Goal: Information Seeking & Learning: Learn about a topic

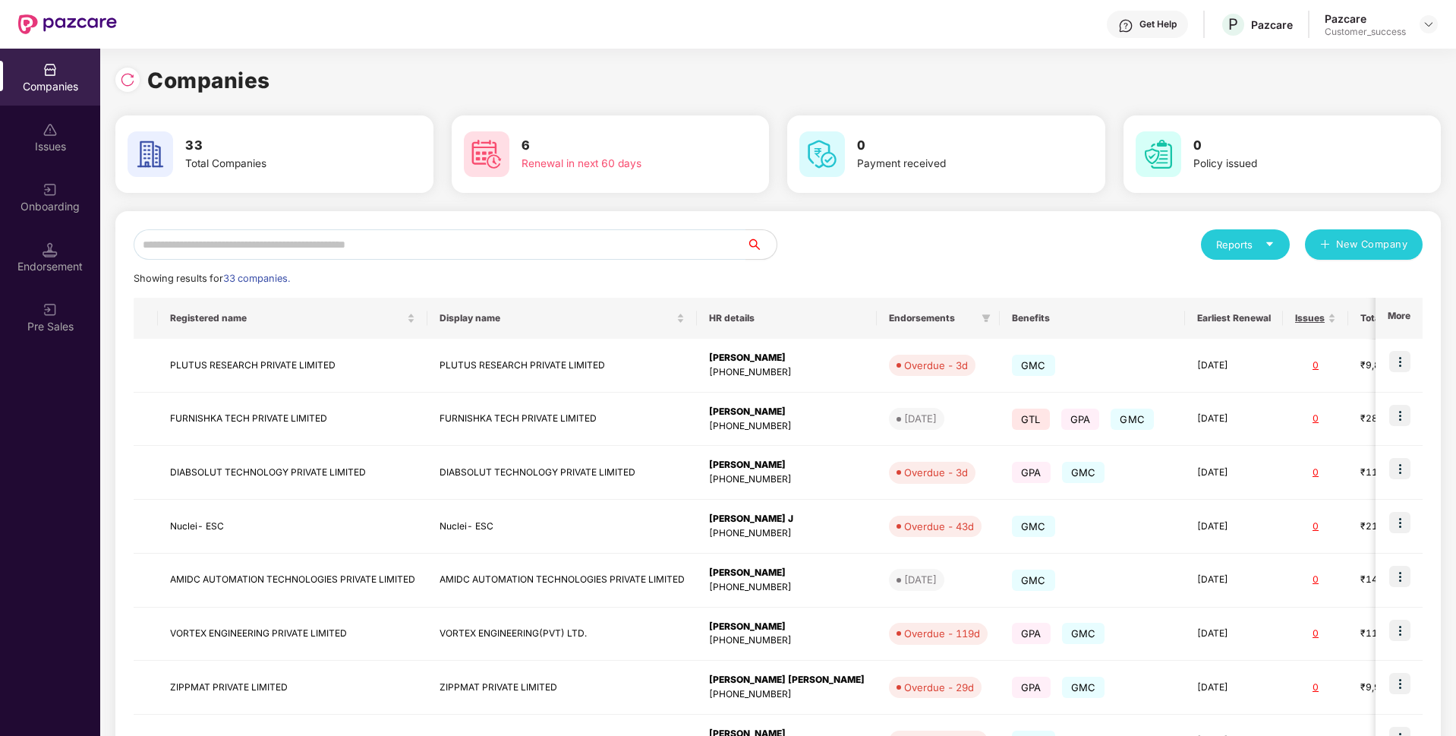
scroll to position [0, 2]
click at [441, 243] on input "text" at bounding box center [440, 244] width 613 height 30
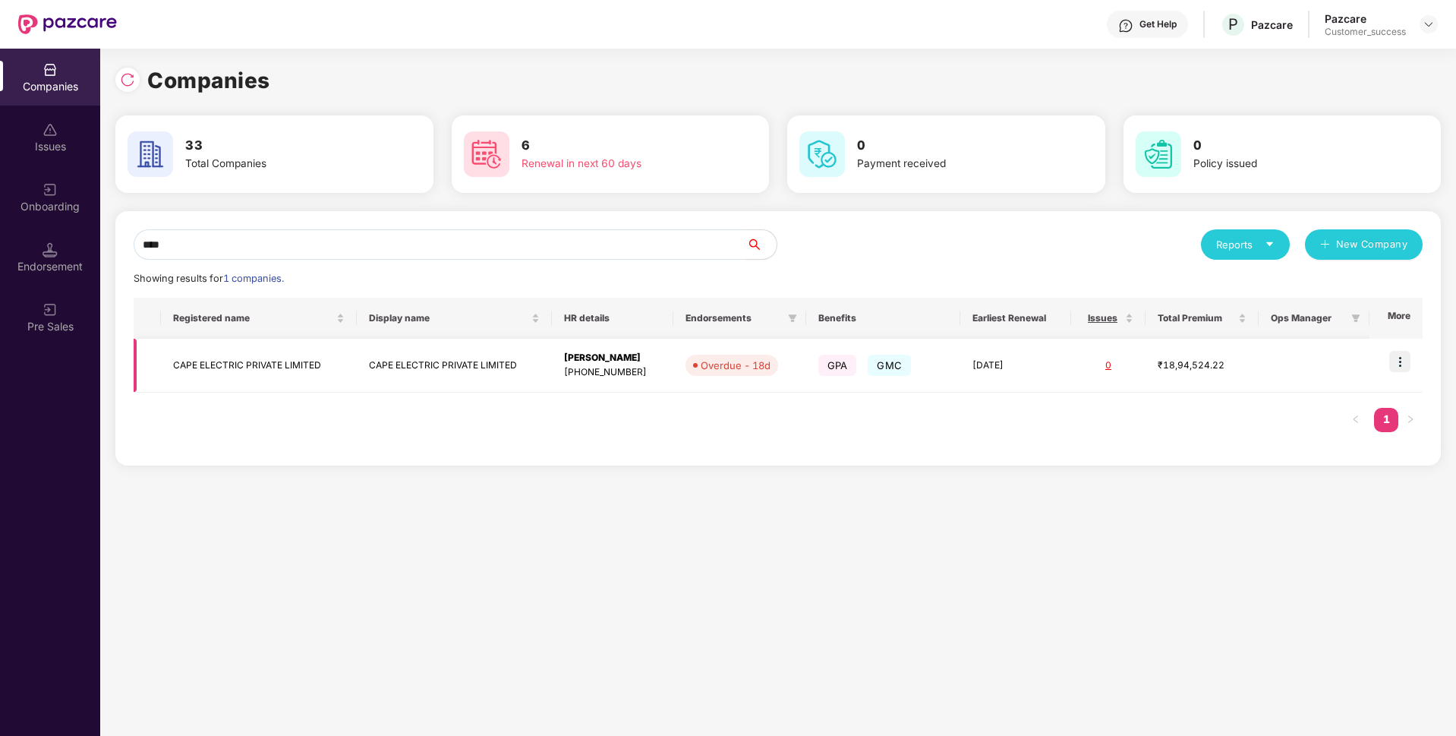
type input "****"
click at [1410, 365] on img at bounding box center [1400, 361] width 21 height 21
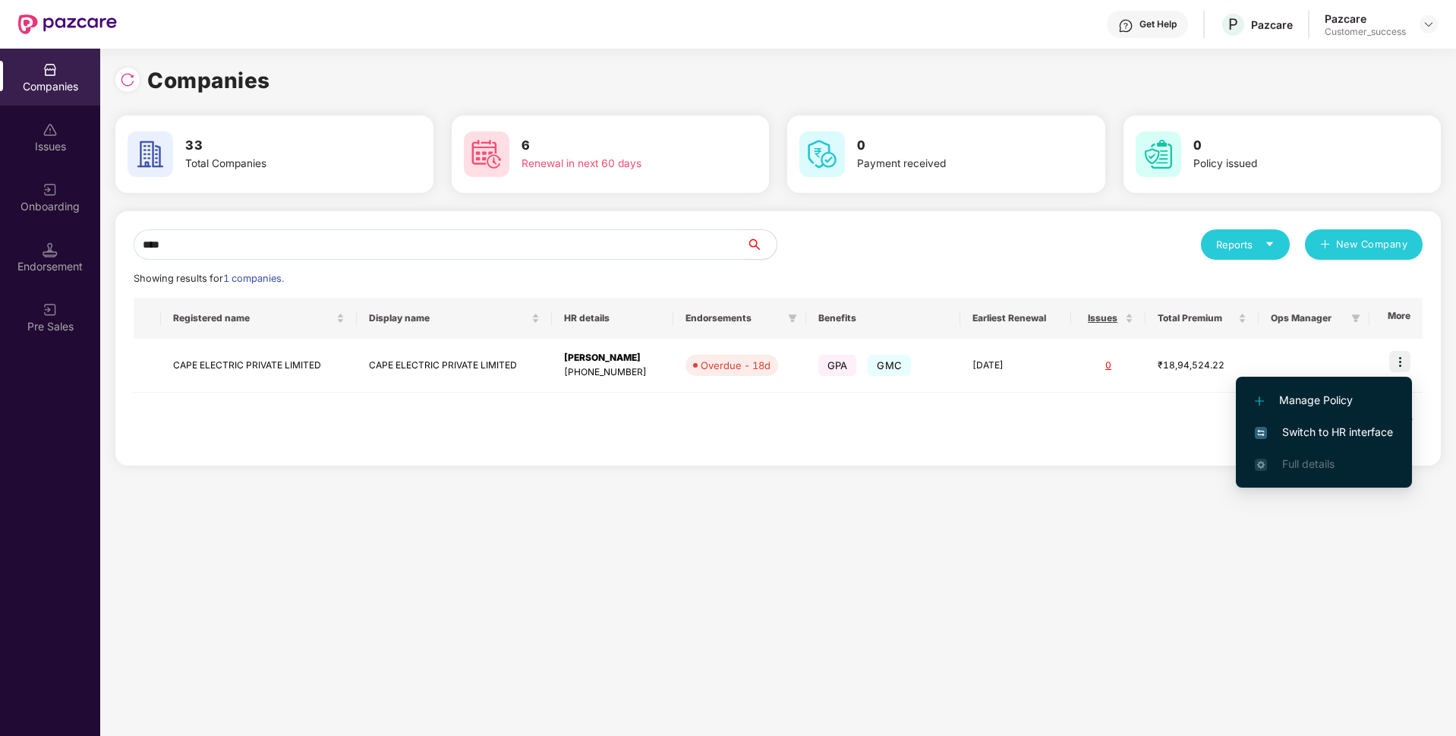
click at [1334, 424] on span "Switch to HR interface" at bounding box center [1324, 432] width 138 height 17
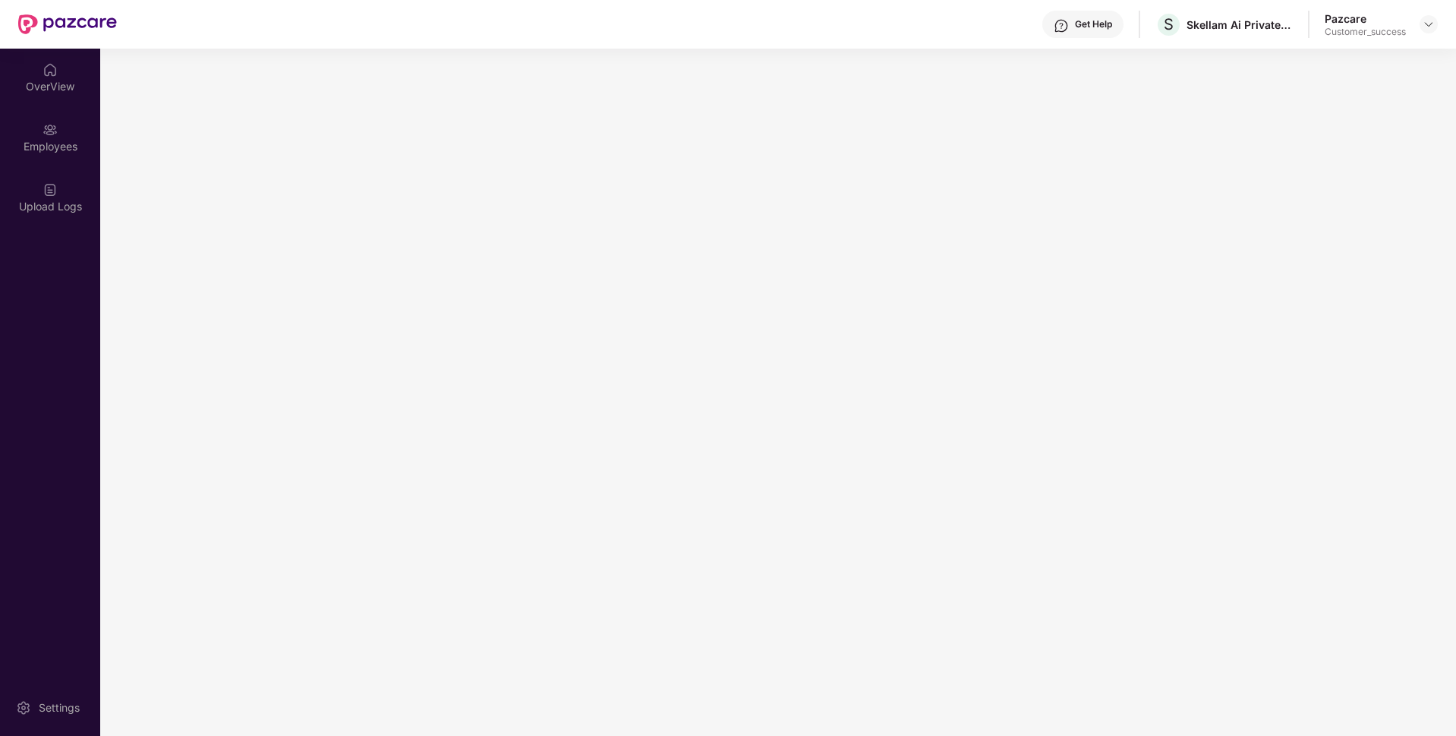
scroll to position [0, 0]
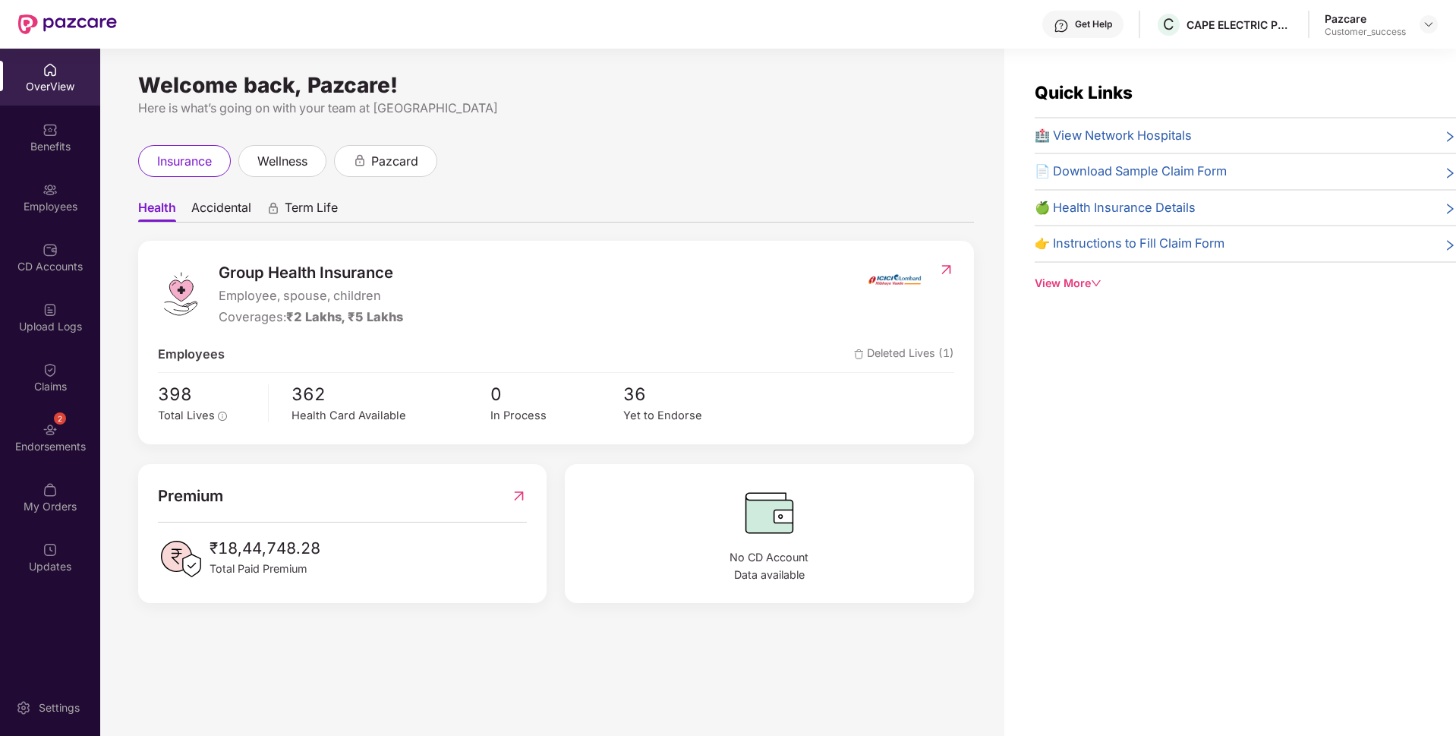
click at [42, 207] on div "Employees" at bounding box center [50, 206] width 100 height 15
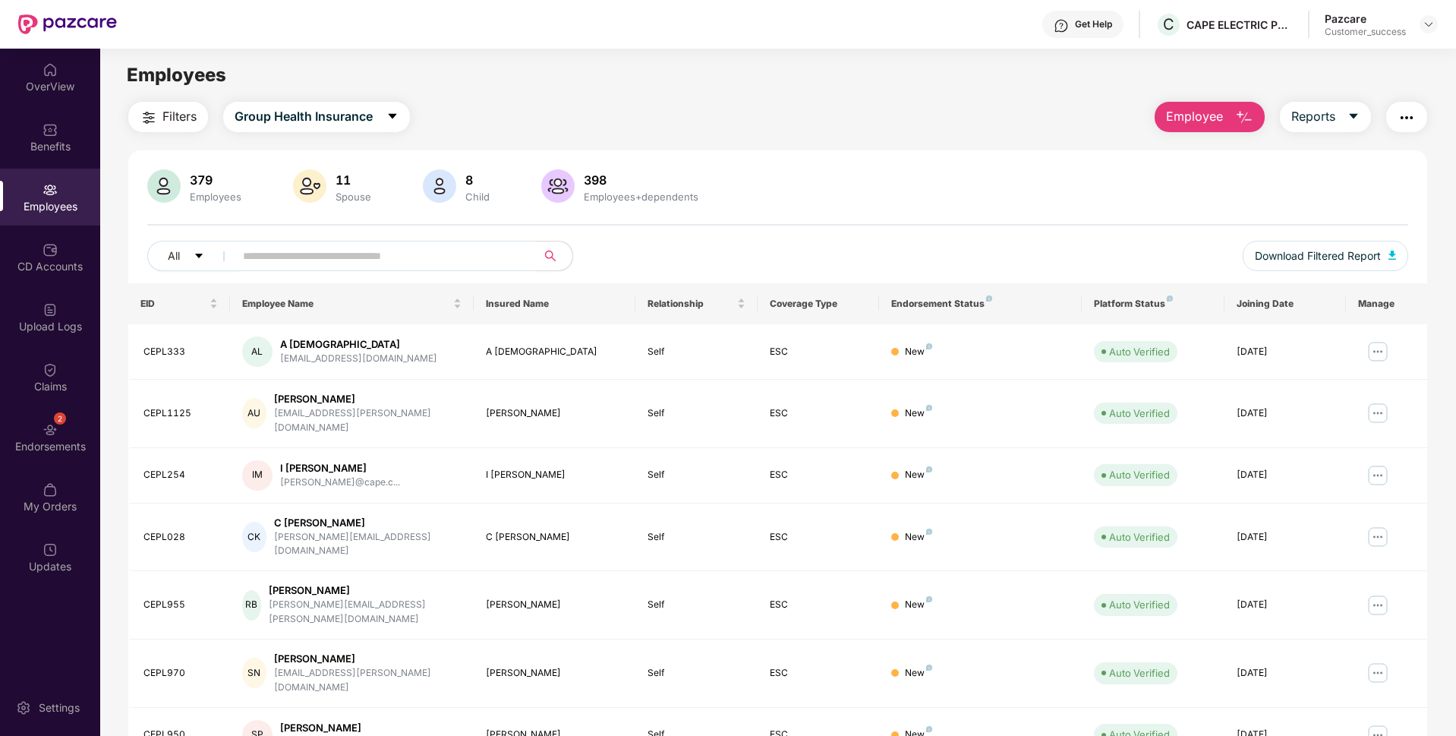
click at [404, 267] on span at bounding box center [380, 256] width 311 height 30
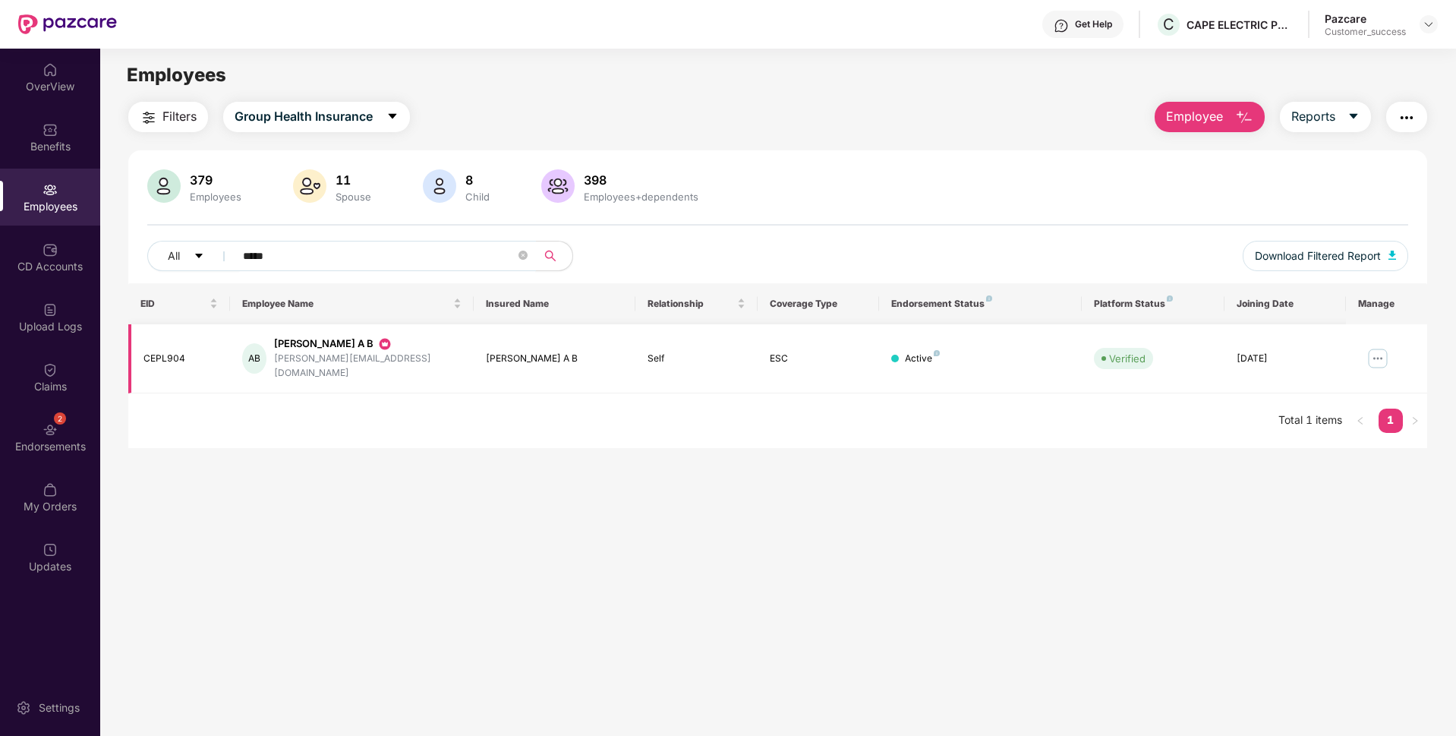
type input "*****"
click at [1383, 357] on img at bounding box center [1378, 358] width 24 height 24
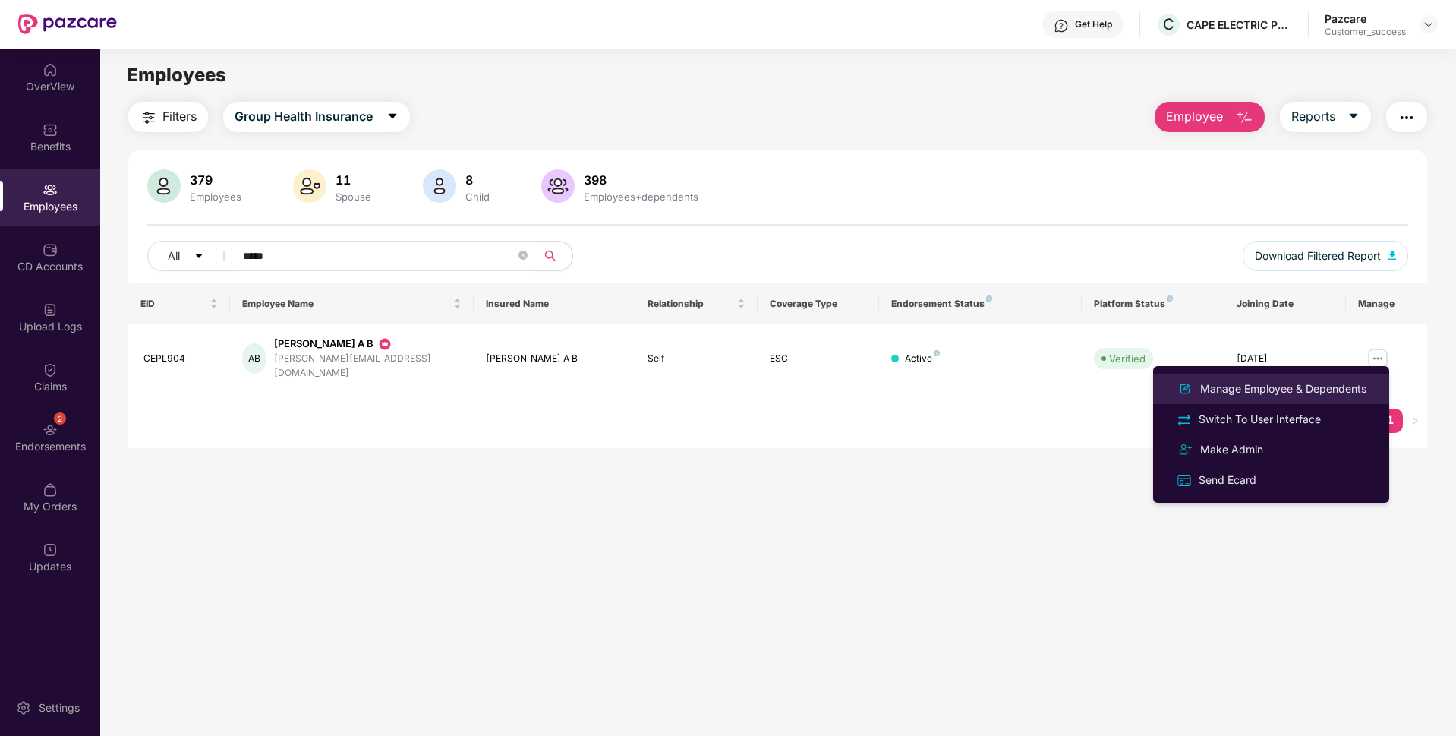
click at [1280, 377] on li "Manage Employee & Dependents" at bounding box center [1271, 389] width 236 height 30
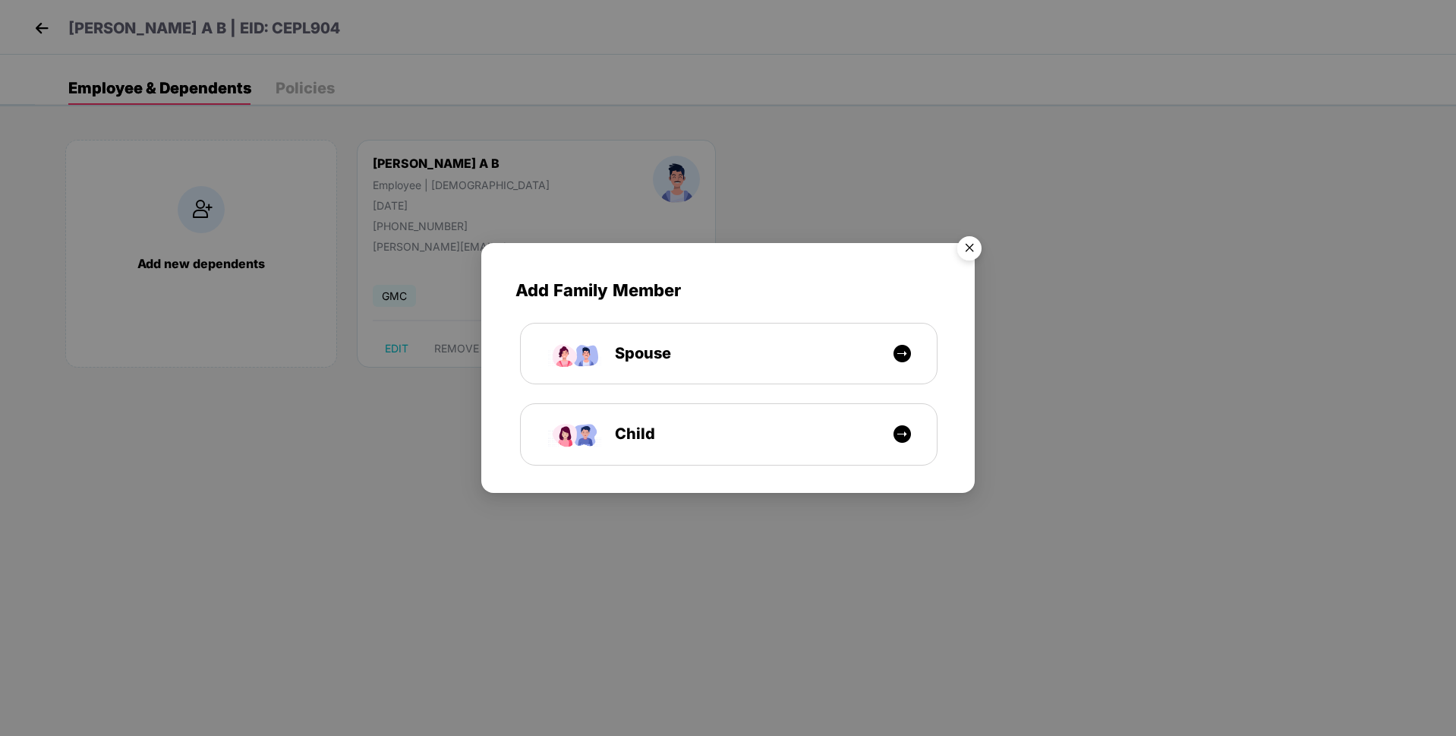
click at [979, 244] on img "Close" at bounding box center [969, 250] width 43 height 43
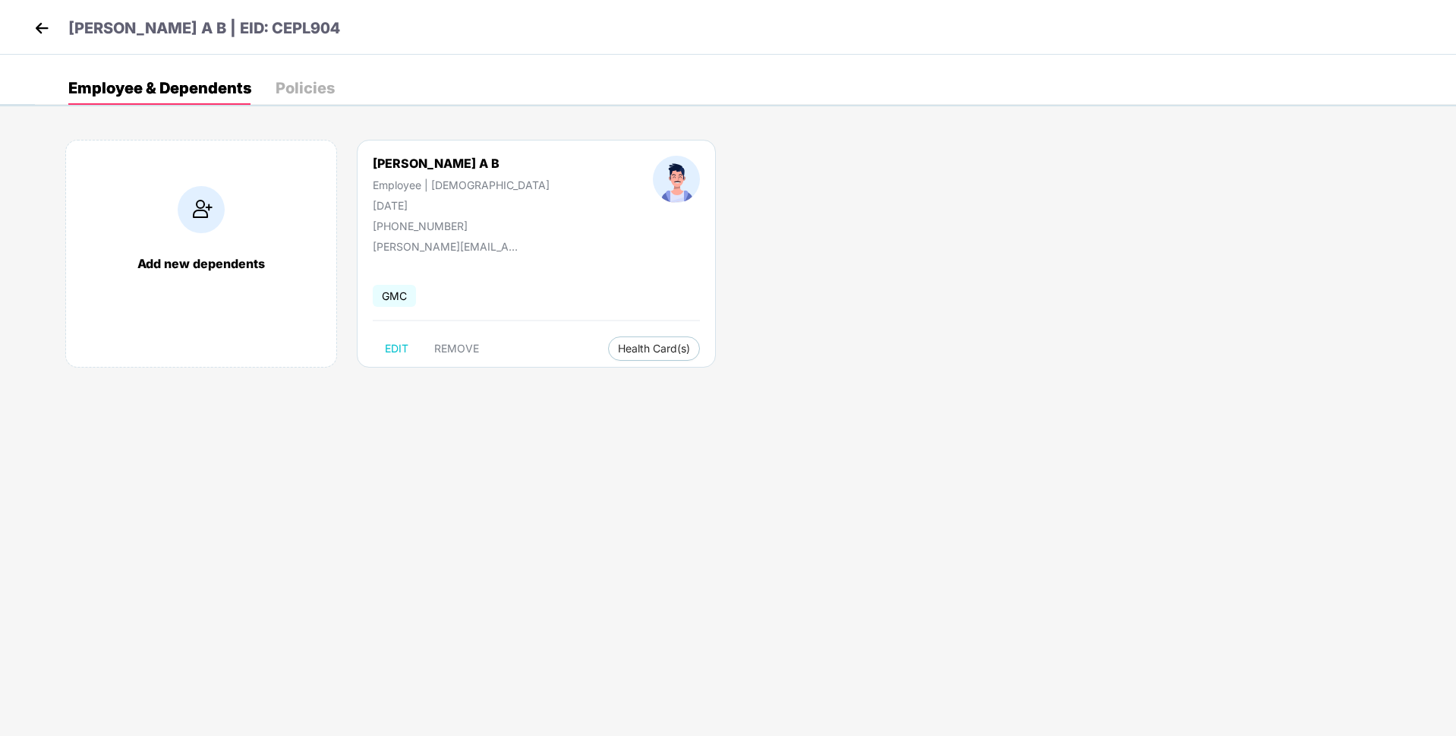
click at [282, 80] on div "Policies" at bounding box center [305, 87] width 59 height 15
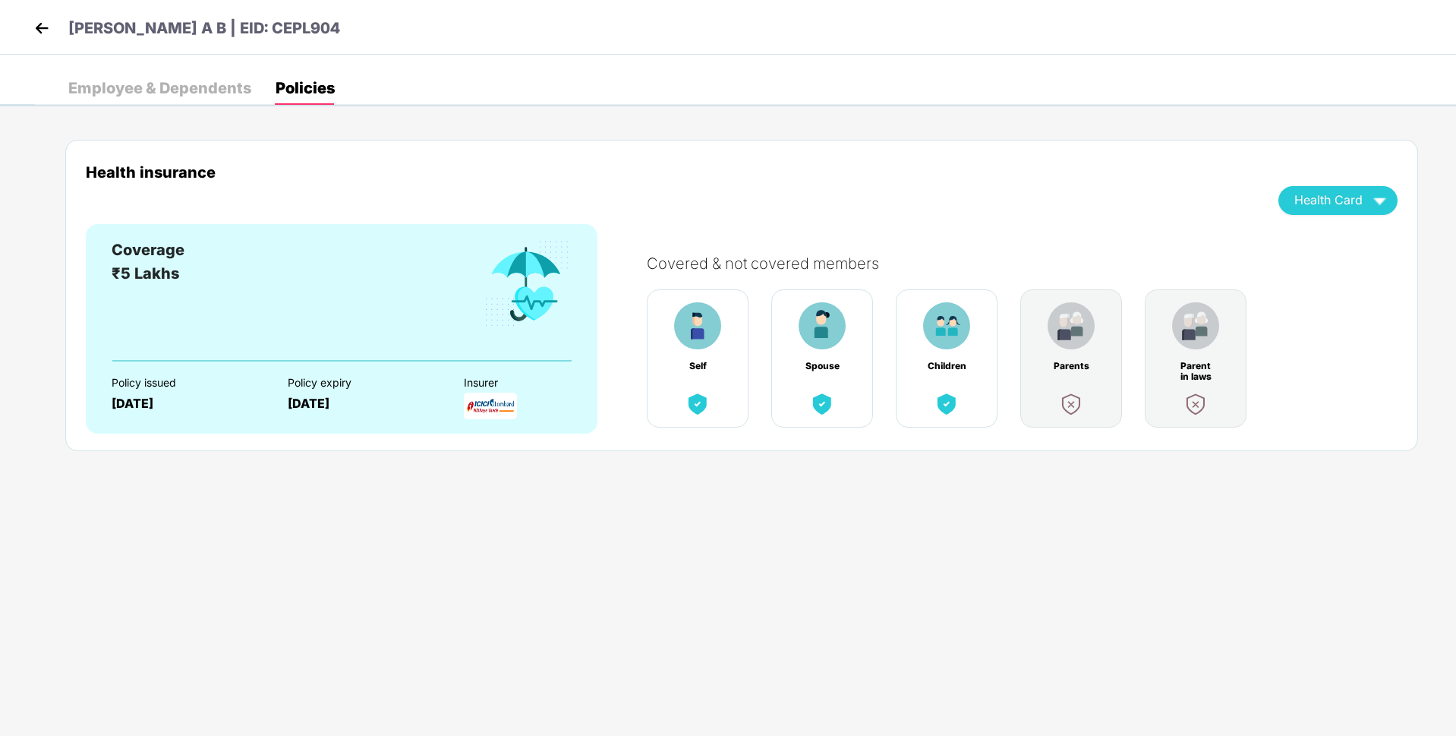
click at [50, 27] on img at bounding box center [41, 28] width 23 height 23
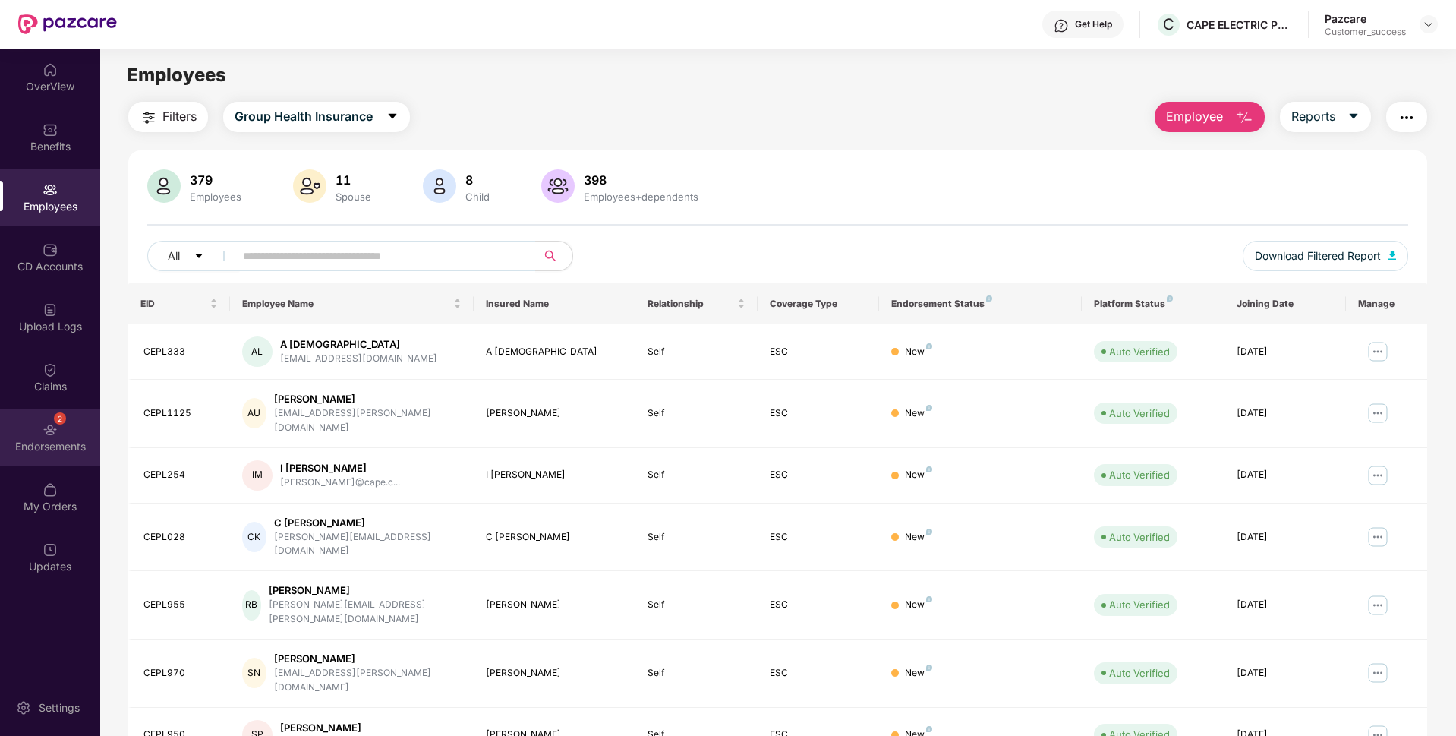
click at [17, 439] on div "Endorsements" at bounding box center [50, 446] width 100 height 15
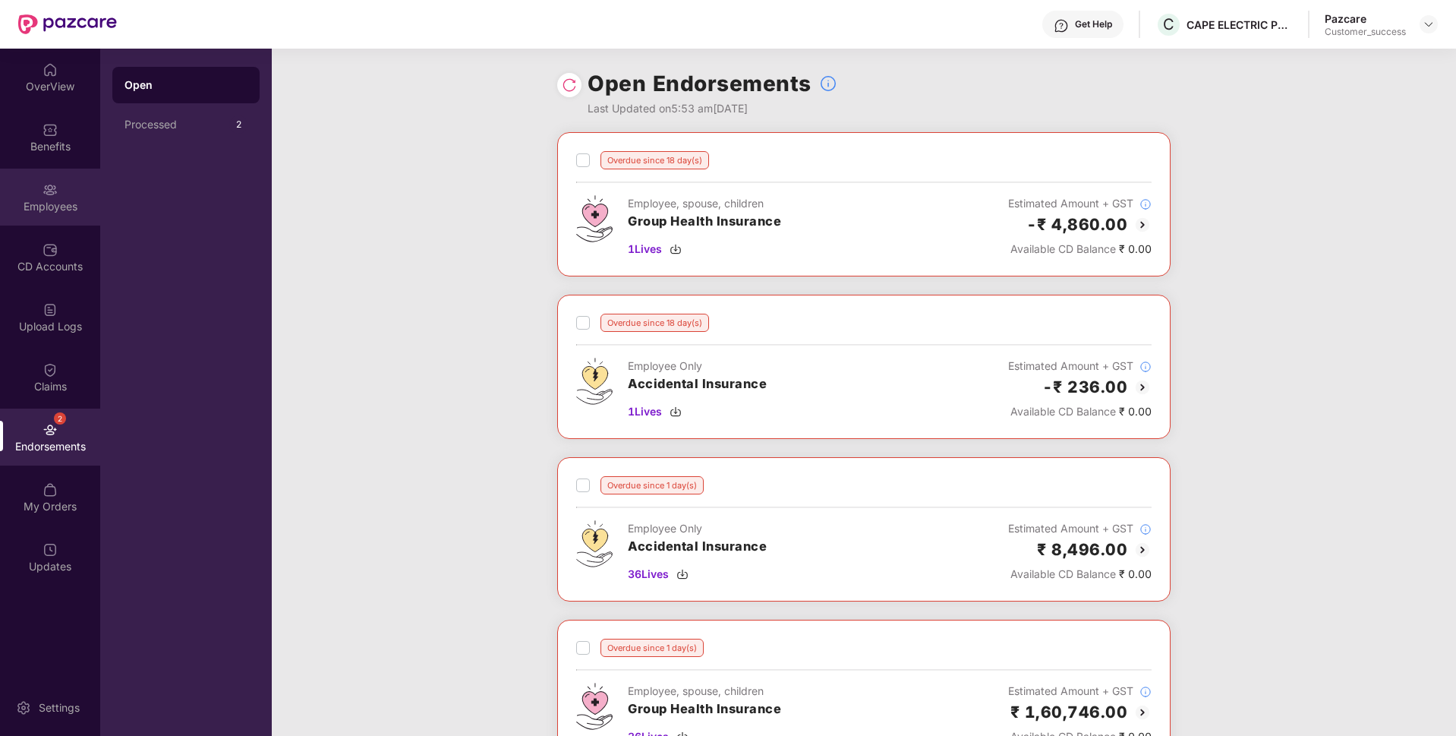
click at [20, 197] on div "Employees" at bounding box center [50, 197] width 100 height 57
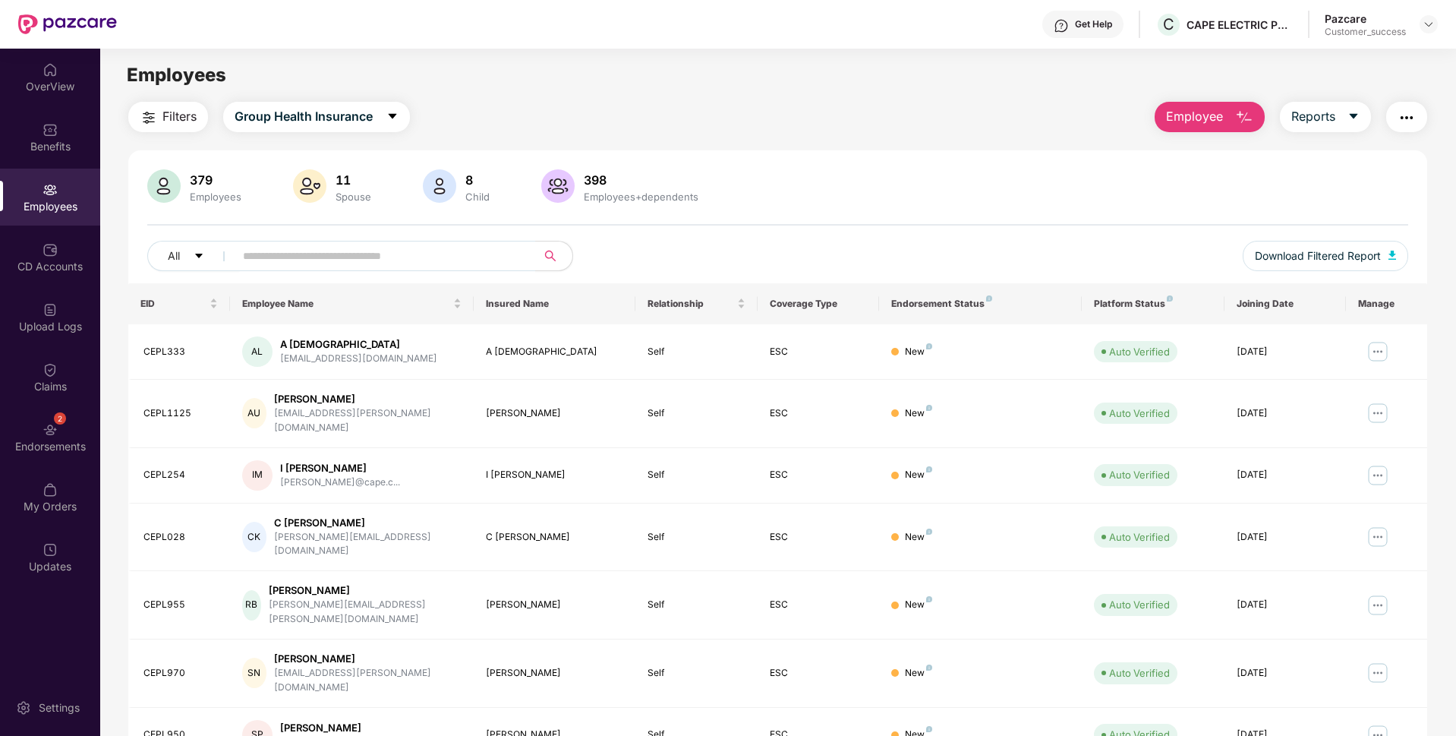
click at [1415, 112] on img "button" at bounding box center [1407, 118] width 18 height 18
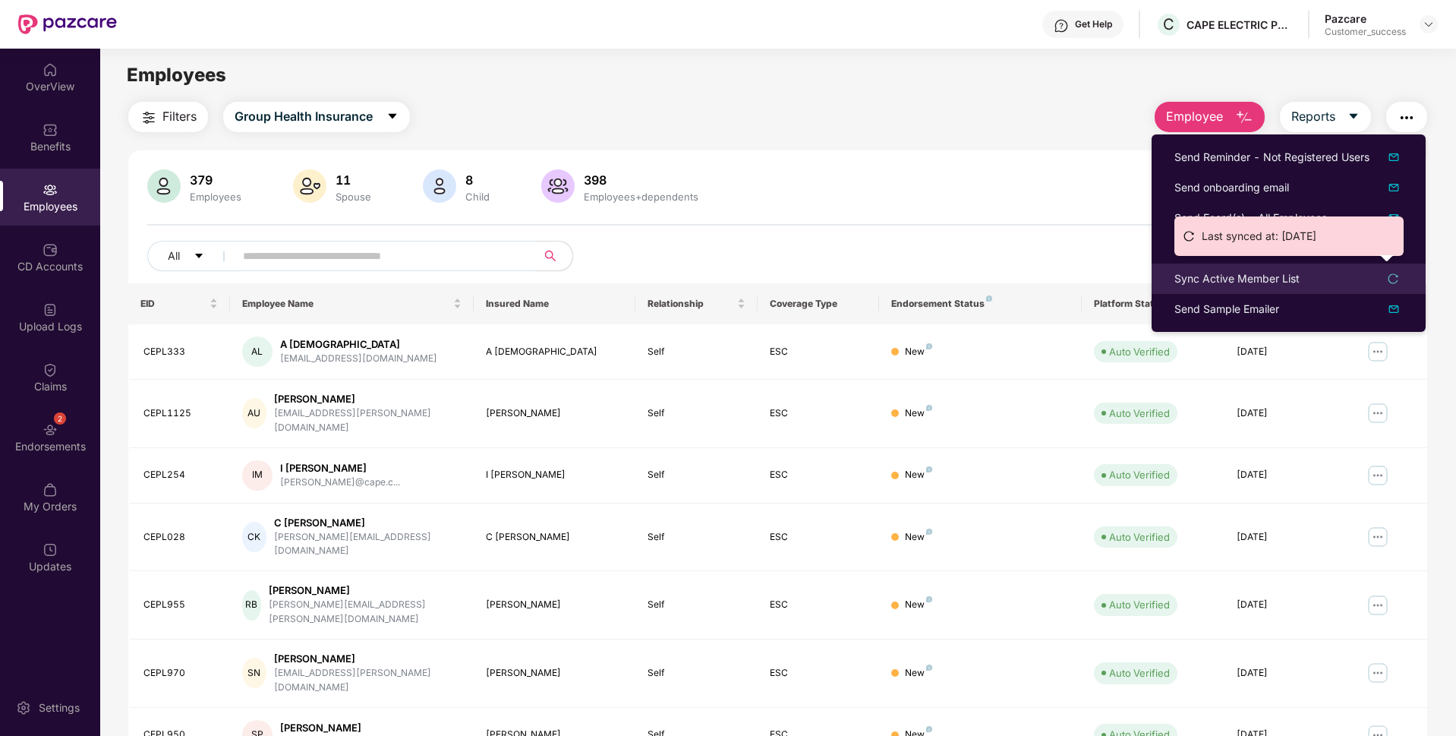
click at [1259, 275] on div "Sync Active Member List" at bounding box center [1237, 278] width 125 height 17
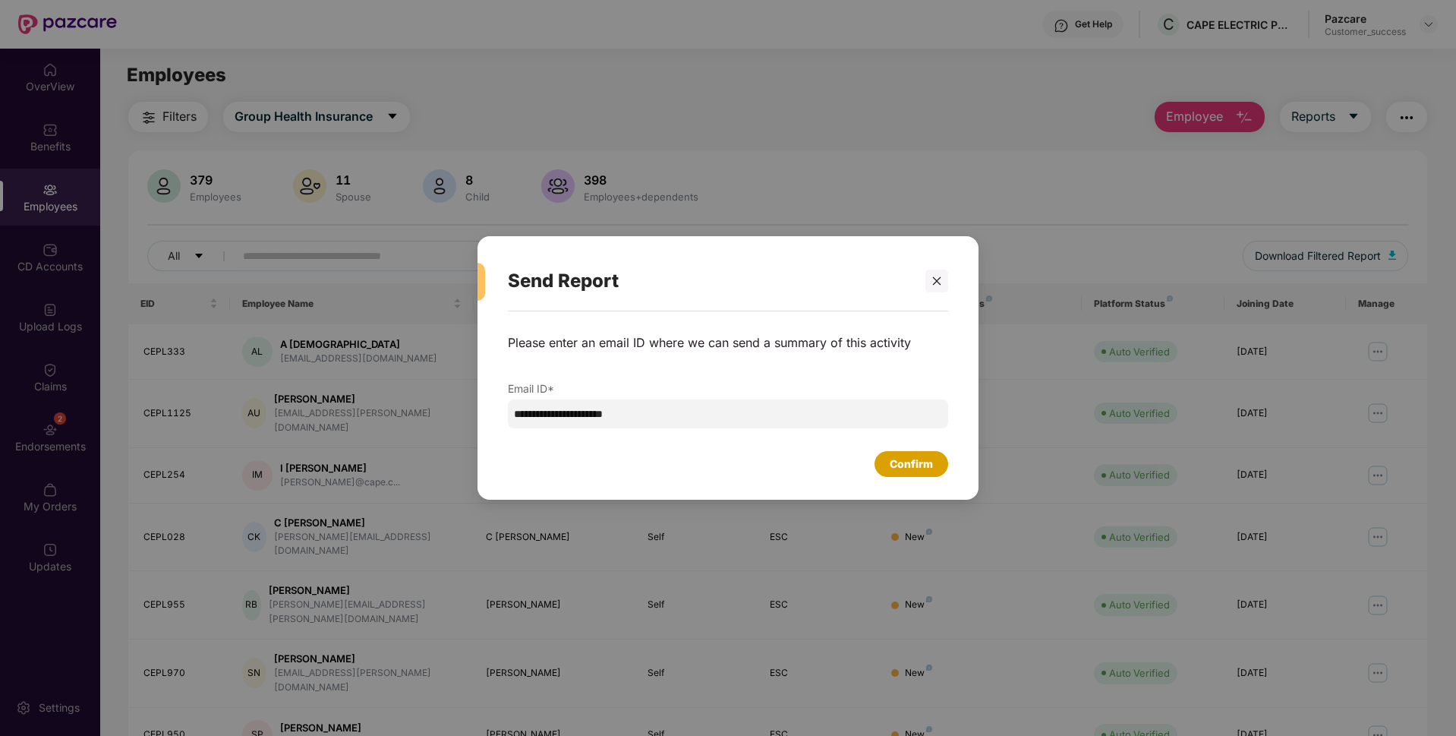
click at [912, 456] on div "Confirm" at bounding box center [911, 464] width 43 height 17
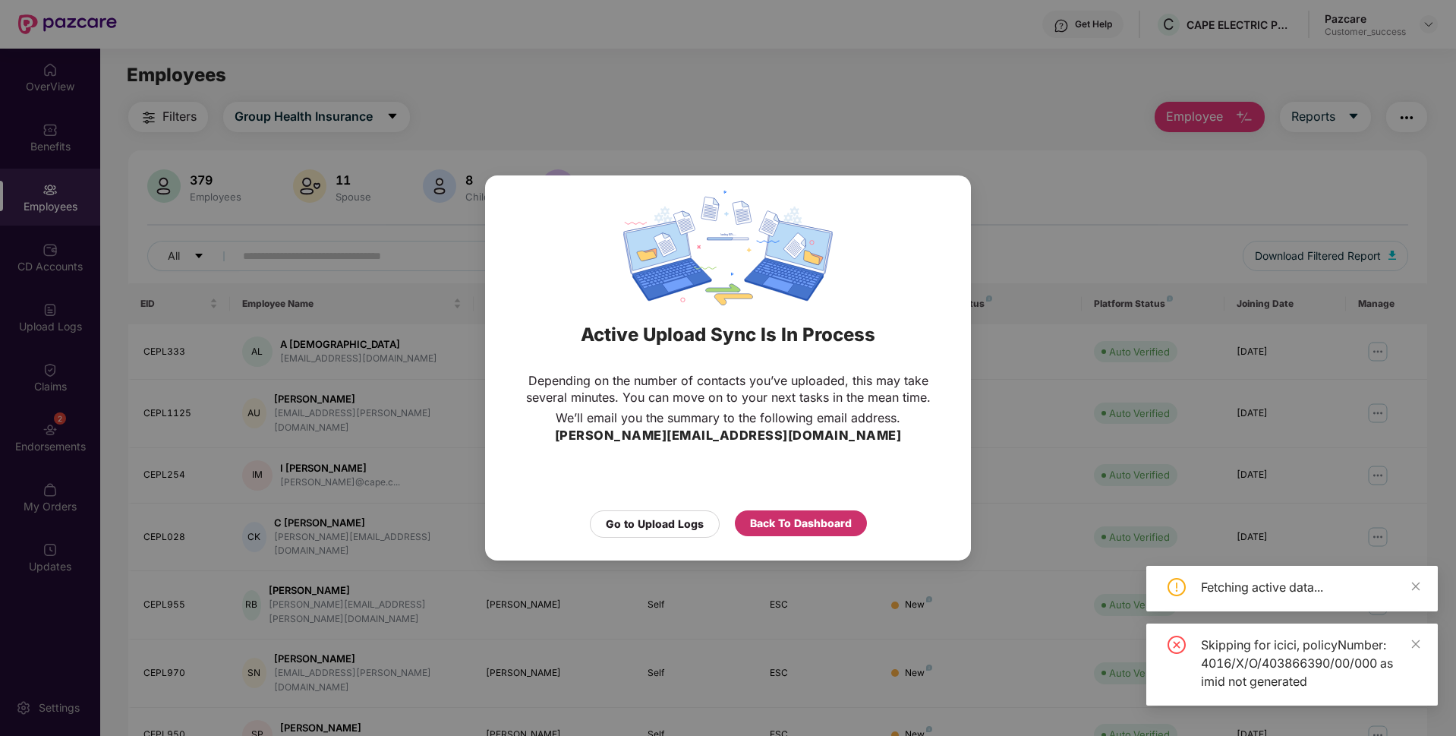
click at [812, 519] on div "Back To Dashboard" at bounding box center [801, 523] width 102 height 17
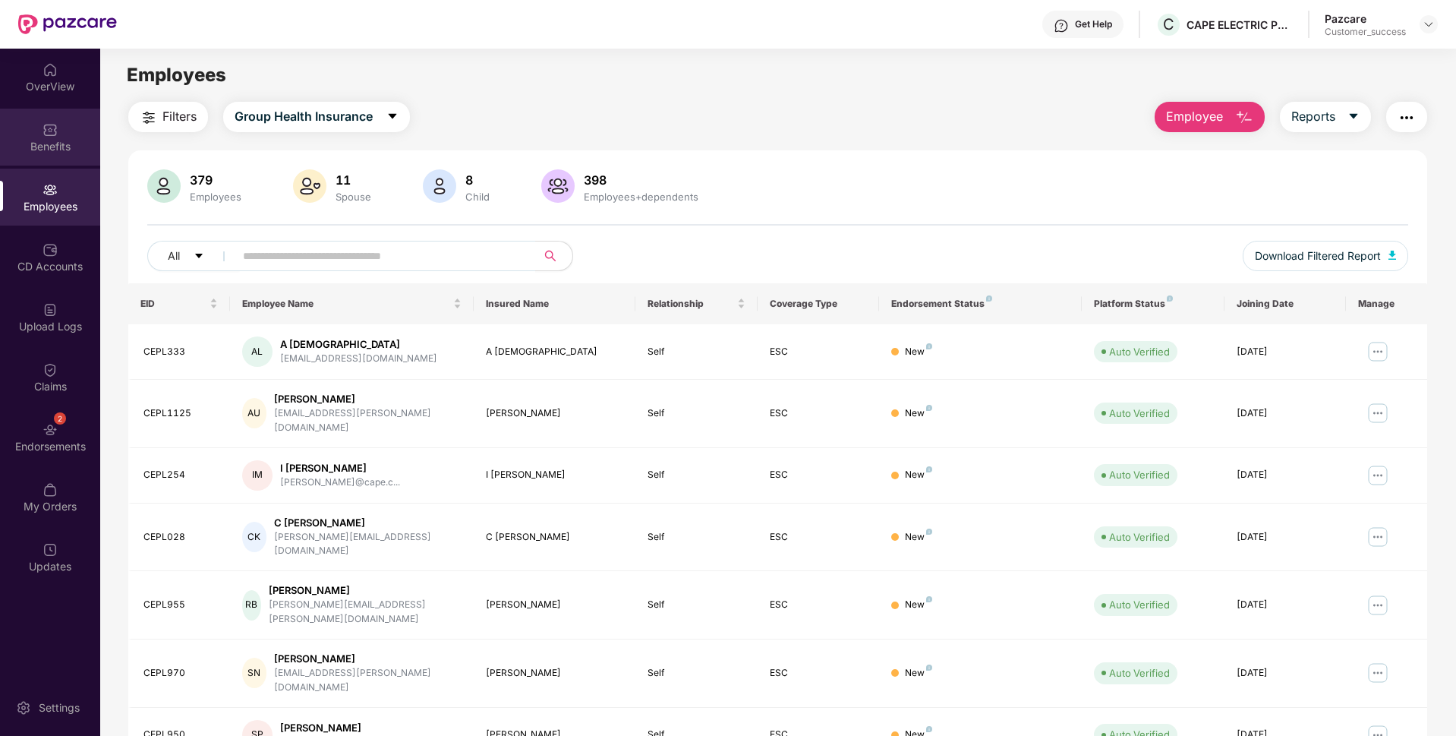
click at [73, 144] on div "Benefits" at bounding box center [50, 146] width 100 height 15
click at [1436, 25] on div at bounding box center [1429, 24] width 18 height 18
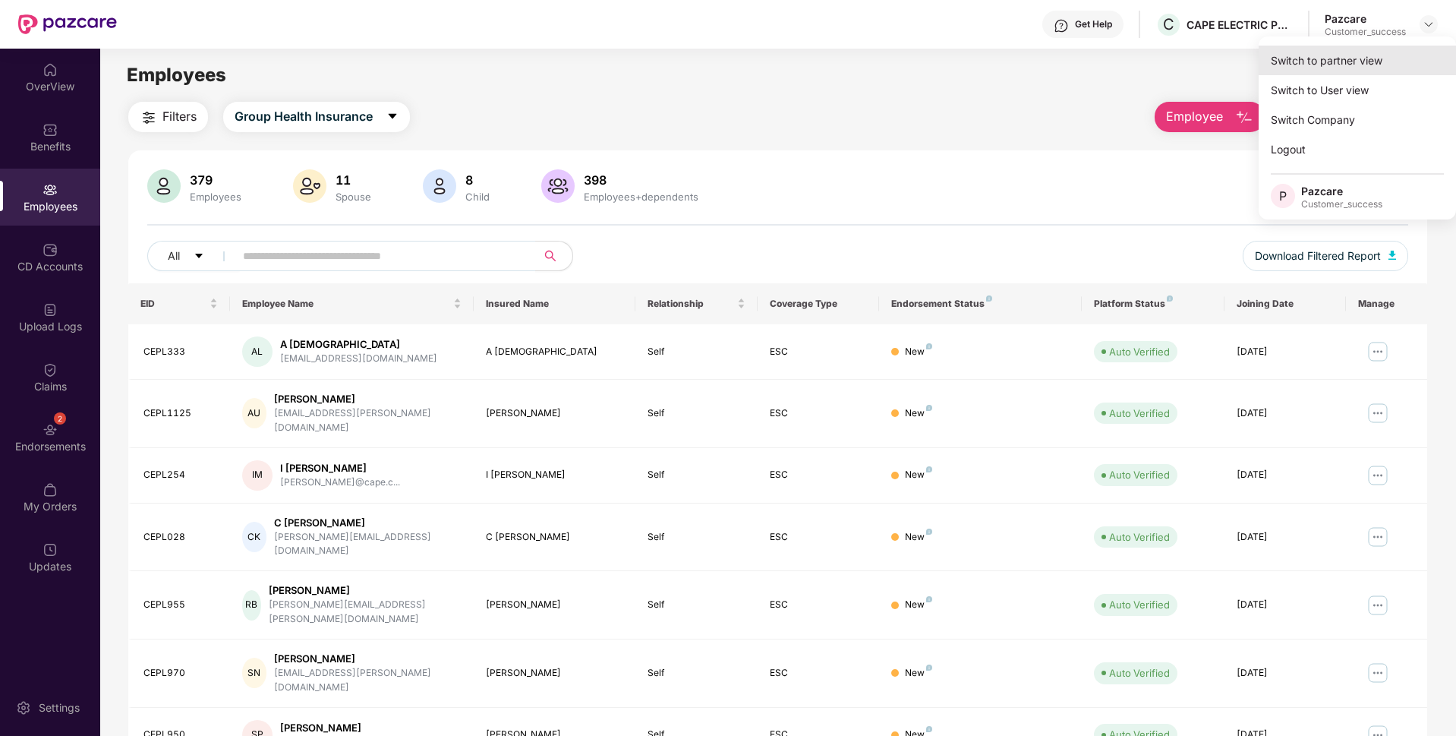
click at [1336, 55] on div "Switch to partner view" at bounding box center [1357, 61] width 197 height 30
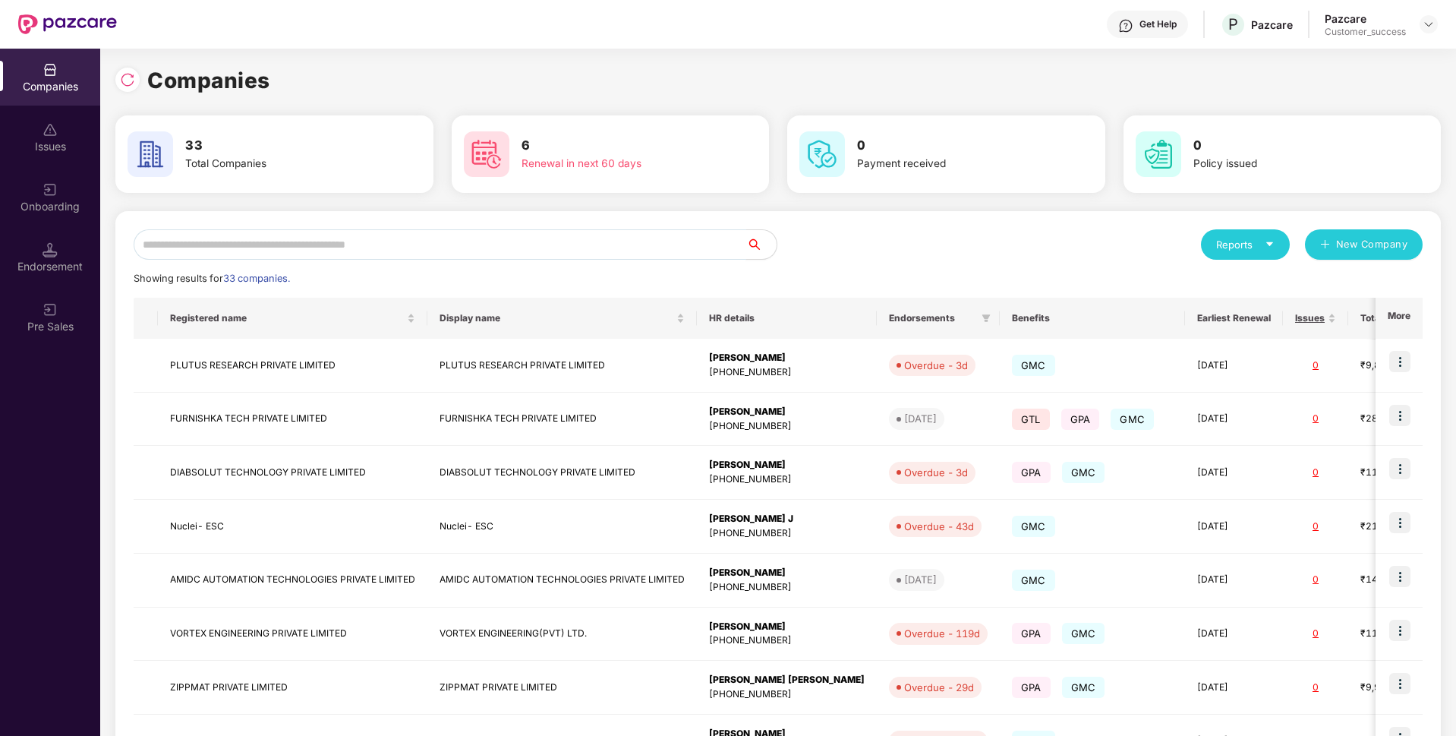
click at [397, 241] on input "text" at bounding box center [440, 244] width 613 height 30
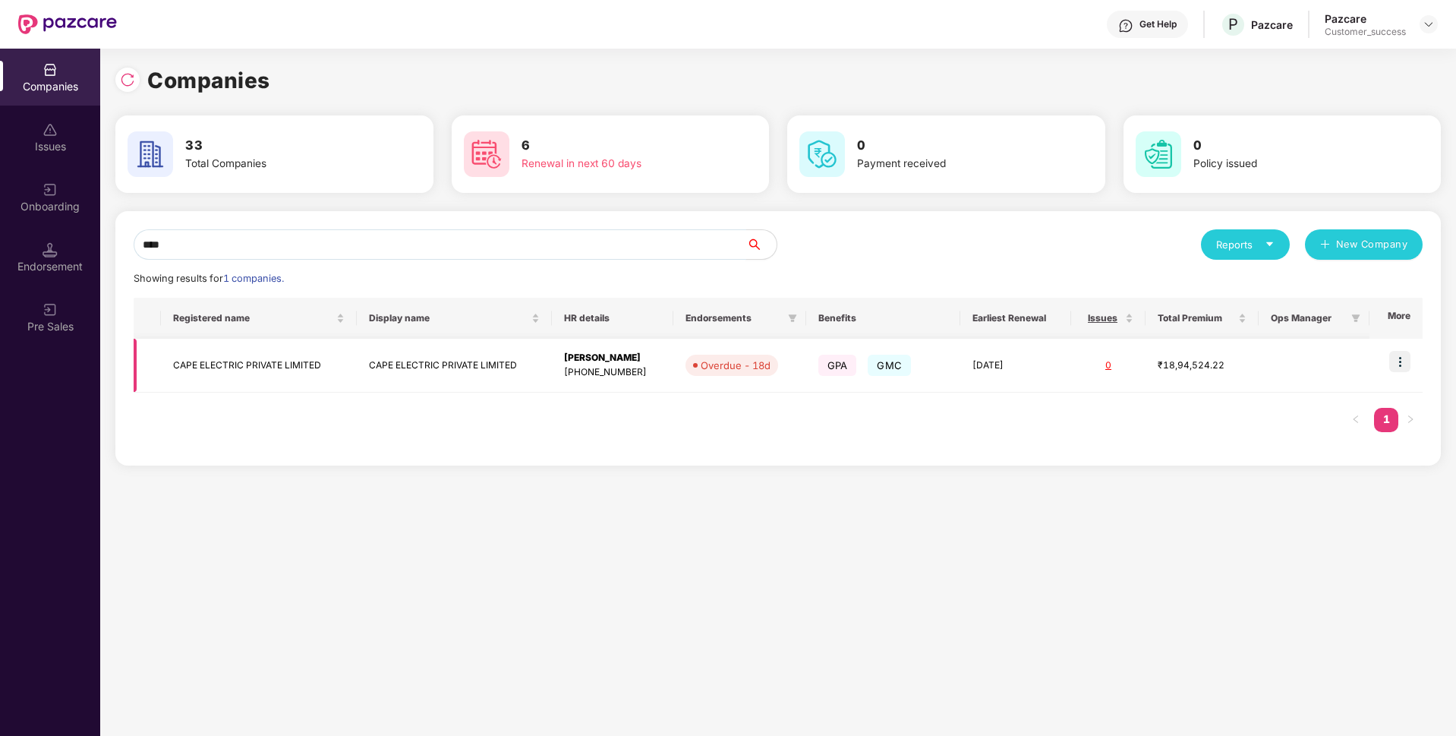
type input "****"
click at [187, 374] on td "CAPE ELECTRIC PRIVATE LIMITED" at bounding box center [258, 366] width 195 height 54
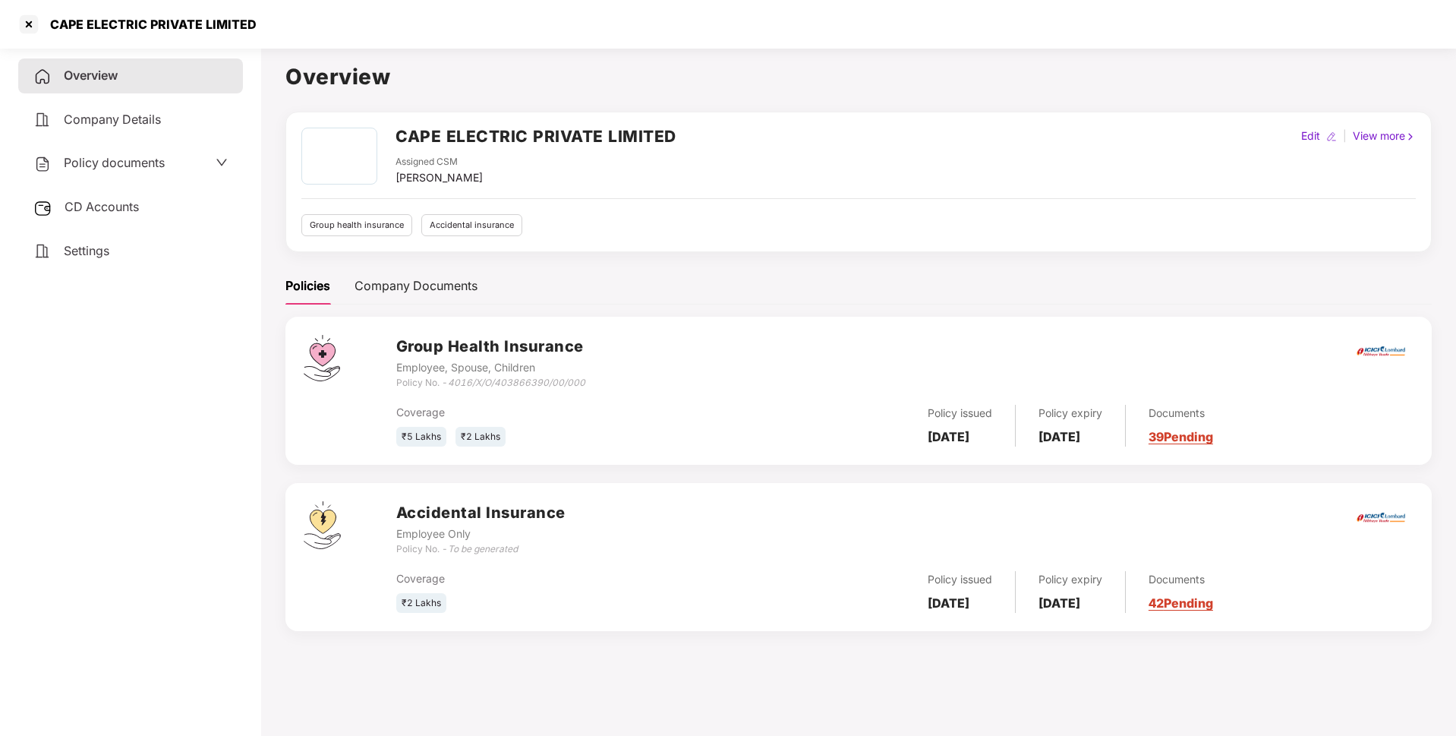
click at [87, 127] on div "Company Details" at bounding box center [130, 120] width 225 height 35
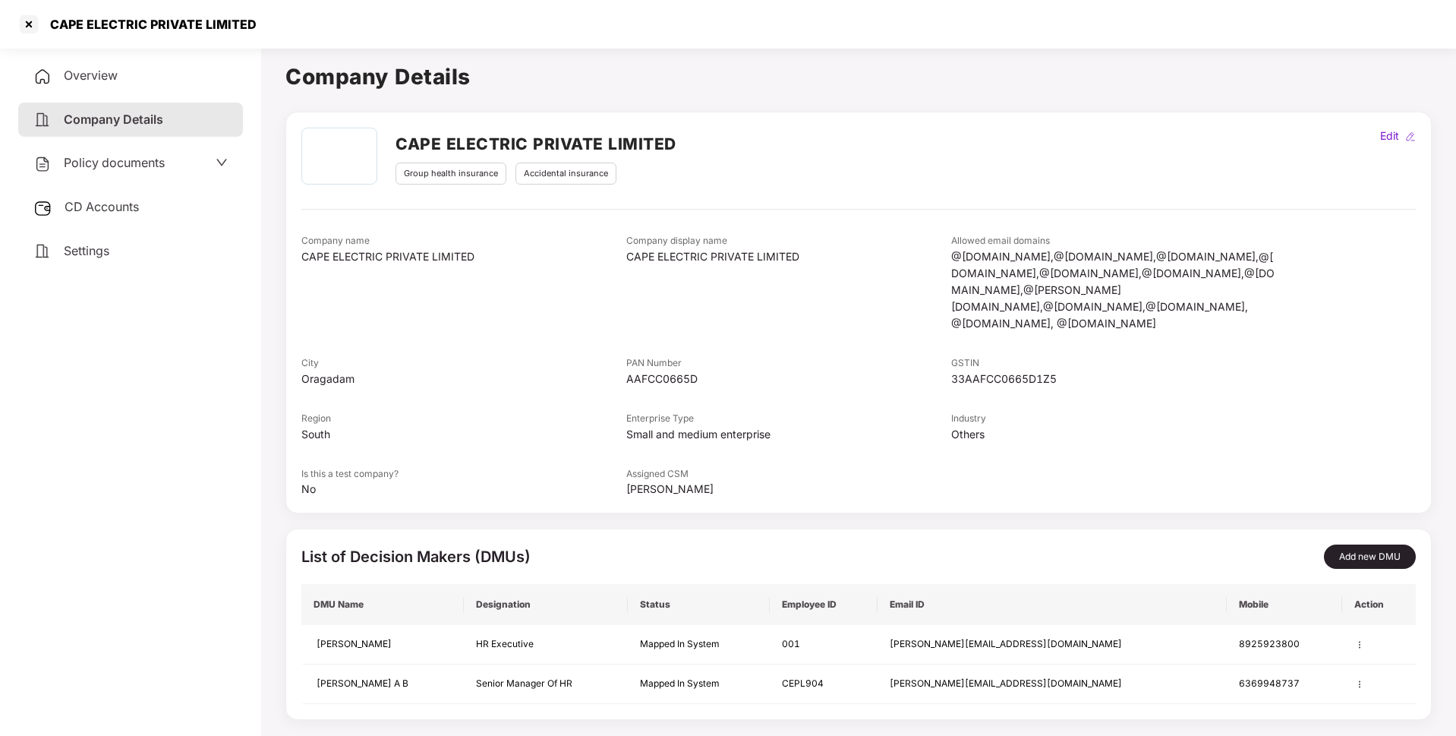
click at [84, 158] on span "Policy documents" at bounding box center [114, 162] width 101 height 15
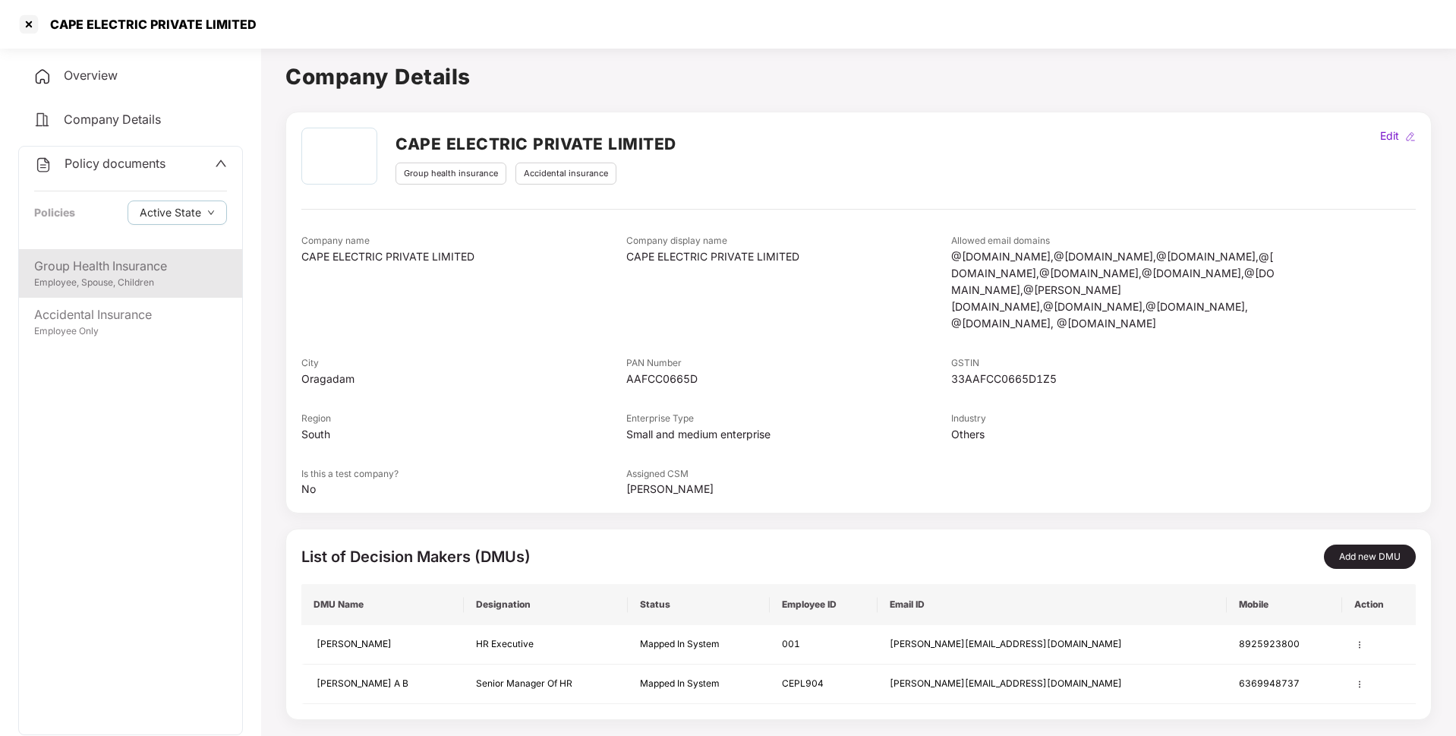
click at [100, 281] on div "Employee, Spouse, Children" at bounding box center [130, 283] width 193 height 14
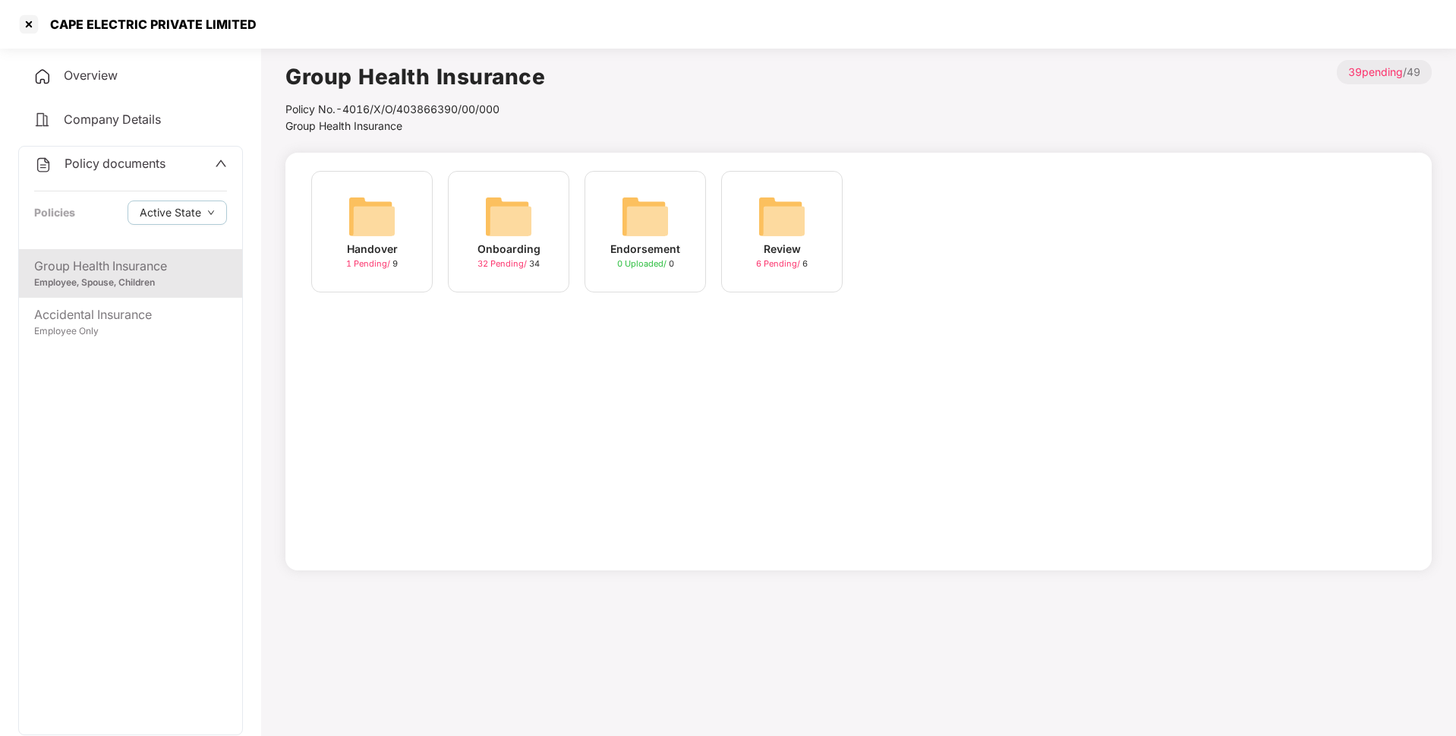
click at [512, 290] on div "Onboarding 32 Pending / 34" at bounding box center [508, 231] width 121 height 121
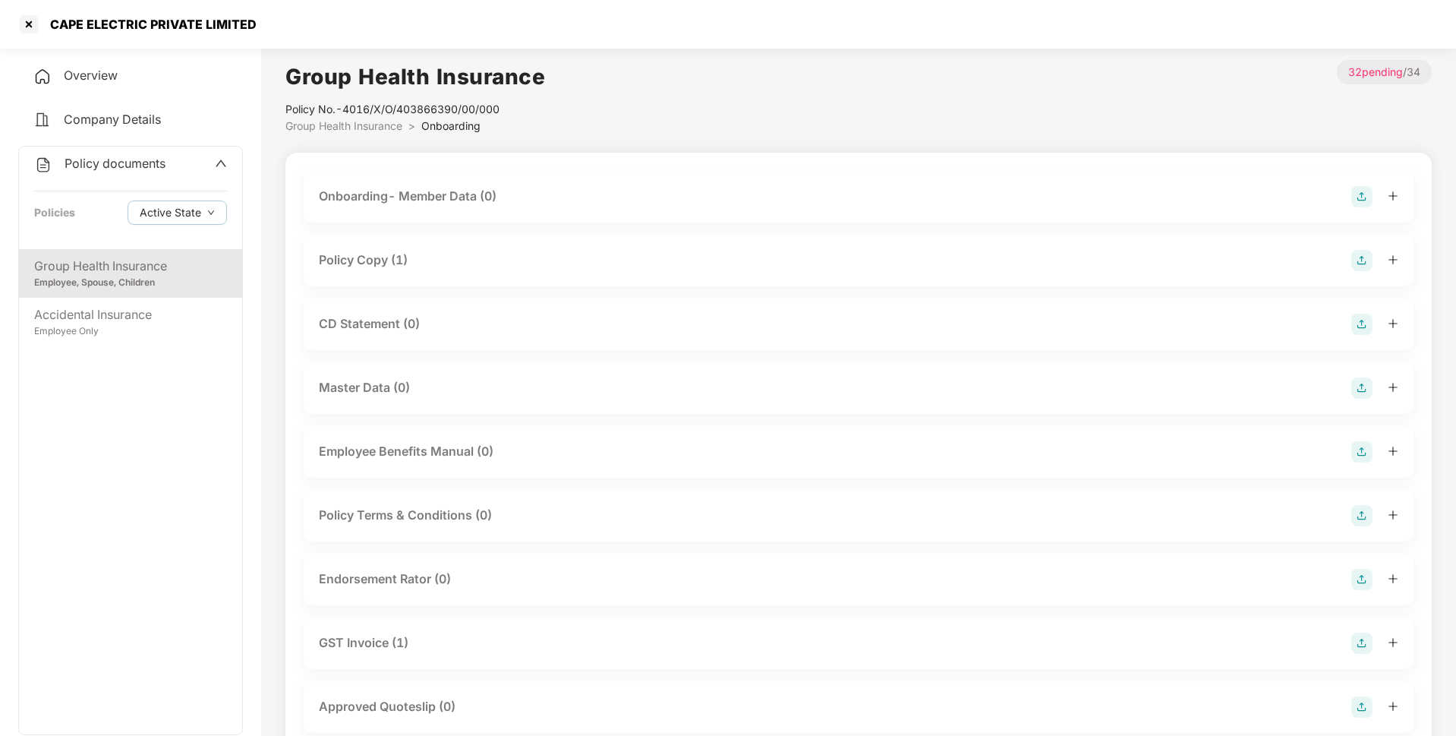
click at [138, 26] on div "CAPE ELECTRIC PRIVATE LIMITED" at bounding box center [149, 24] width 216 height 15
copy div "CAPE ELECTRIC PRIVATE LIMITED"
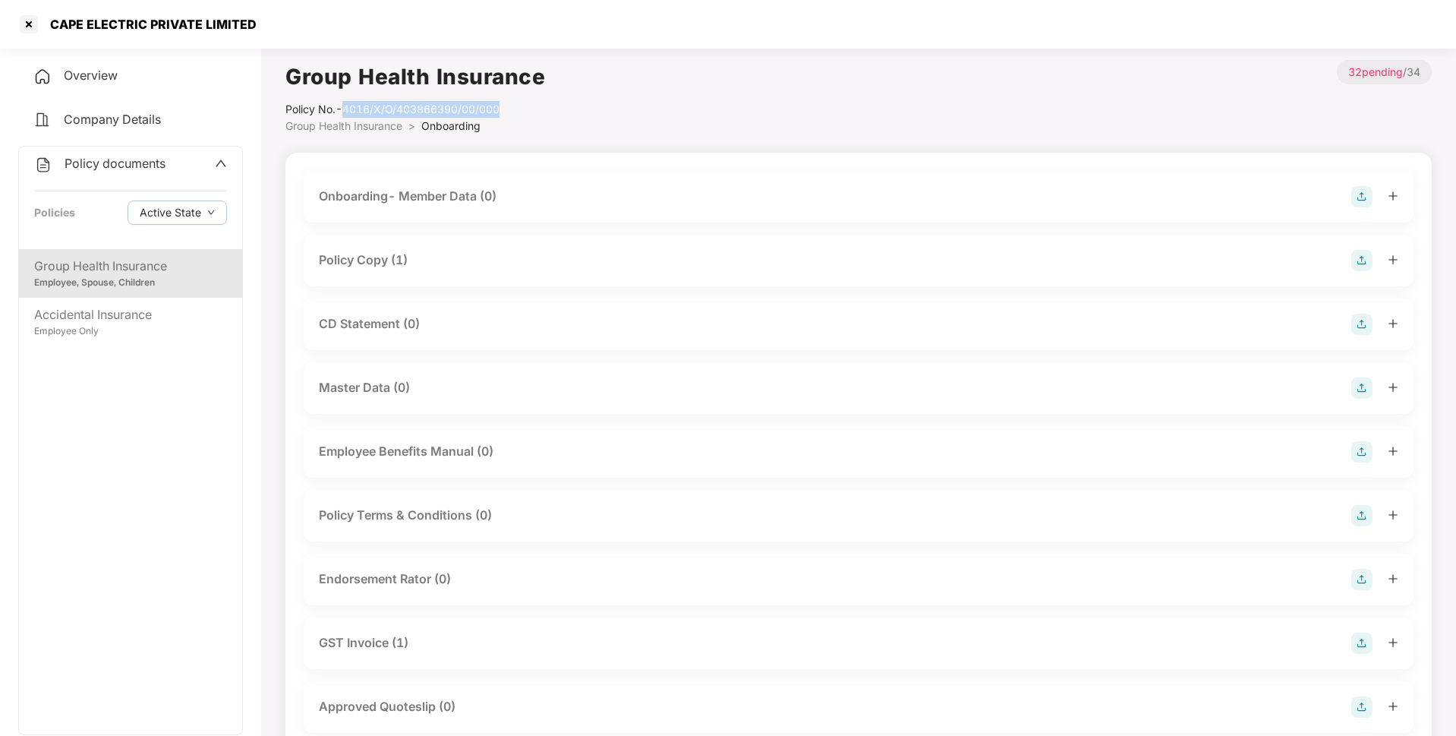
drag, startPoint x: 344, startPoint y: 112, endPoint x: 547, endPoint y: 103, distance: 203.7
click at [547, 103] on div "Group Health Insurance Policy No.- 4016/X/O/403866390/00/000 Group Health Insur…" at bounding box center [858, 97] width 1147 height 74
copy div "4016/X/O/403866390/00/000"
click at [189, 338] on div "Employee Only" at bounding box center [130, 331] width 193 height 14
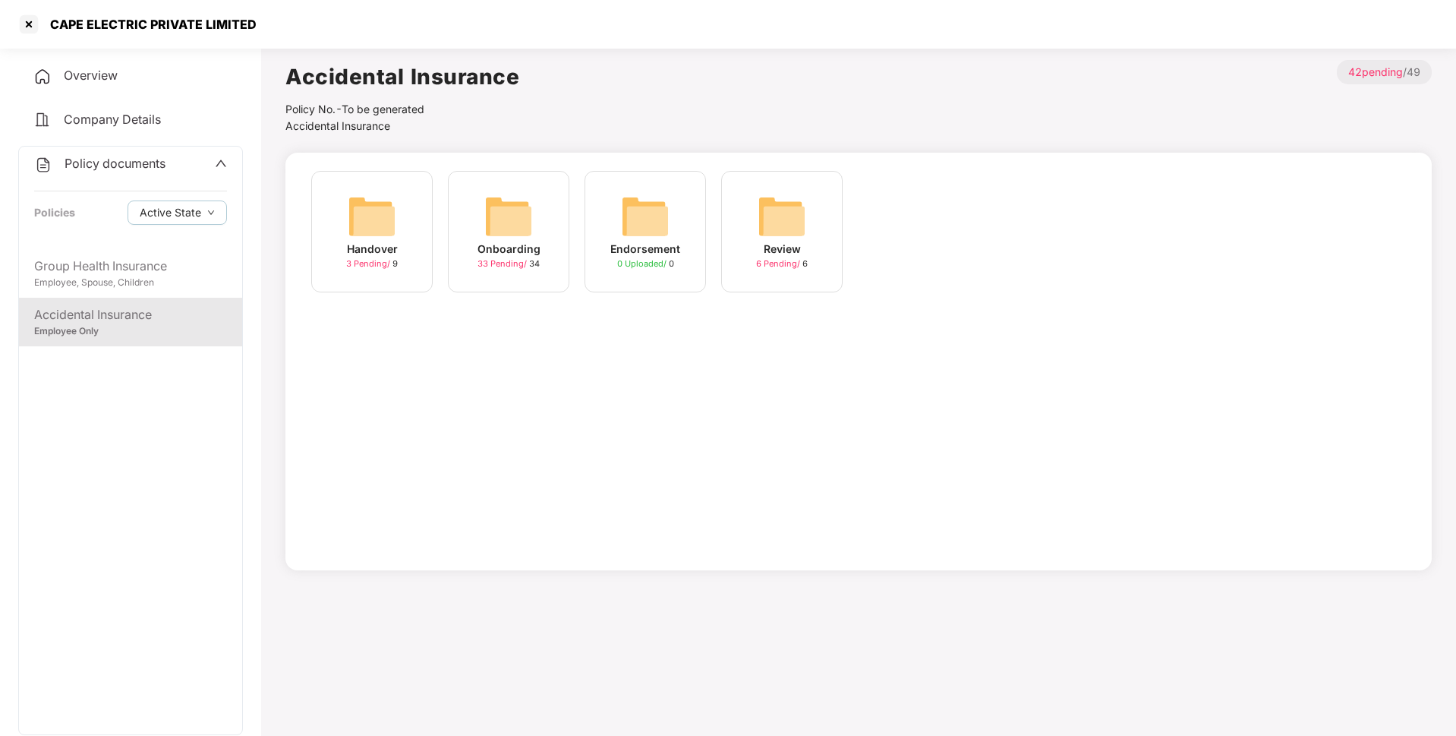
click at [539, 211] on div "Onboarding 33 Pending / 34" at bounding box center [508, 231] width 121 height 121
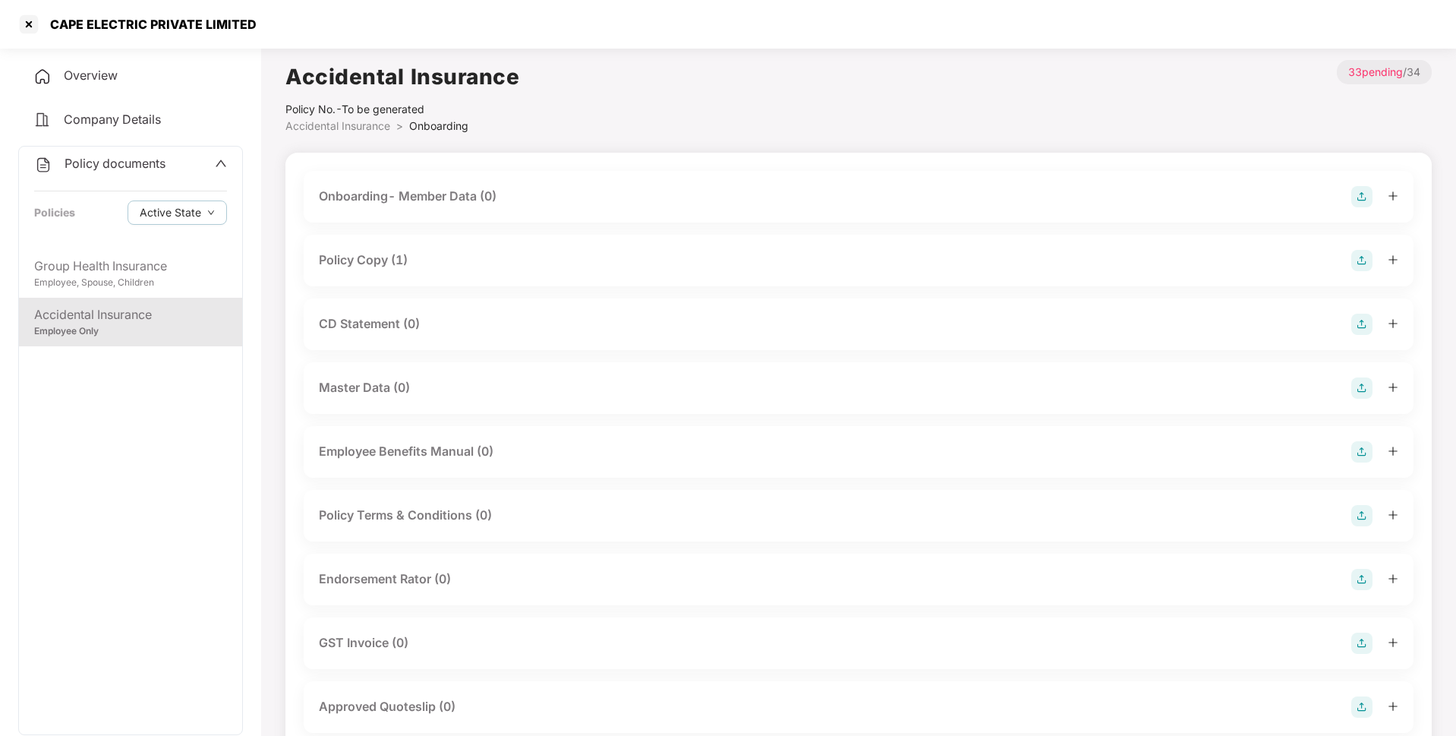
click at [362, 256] on div "Policy Copy (1)" at bounding box center [363, 260] width 89 height 19
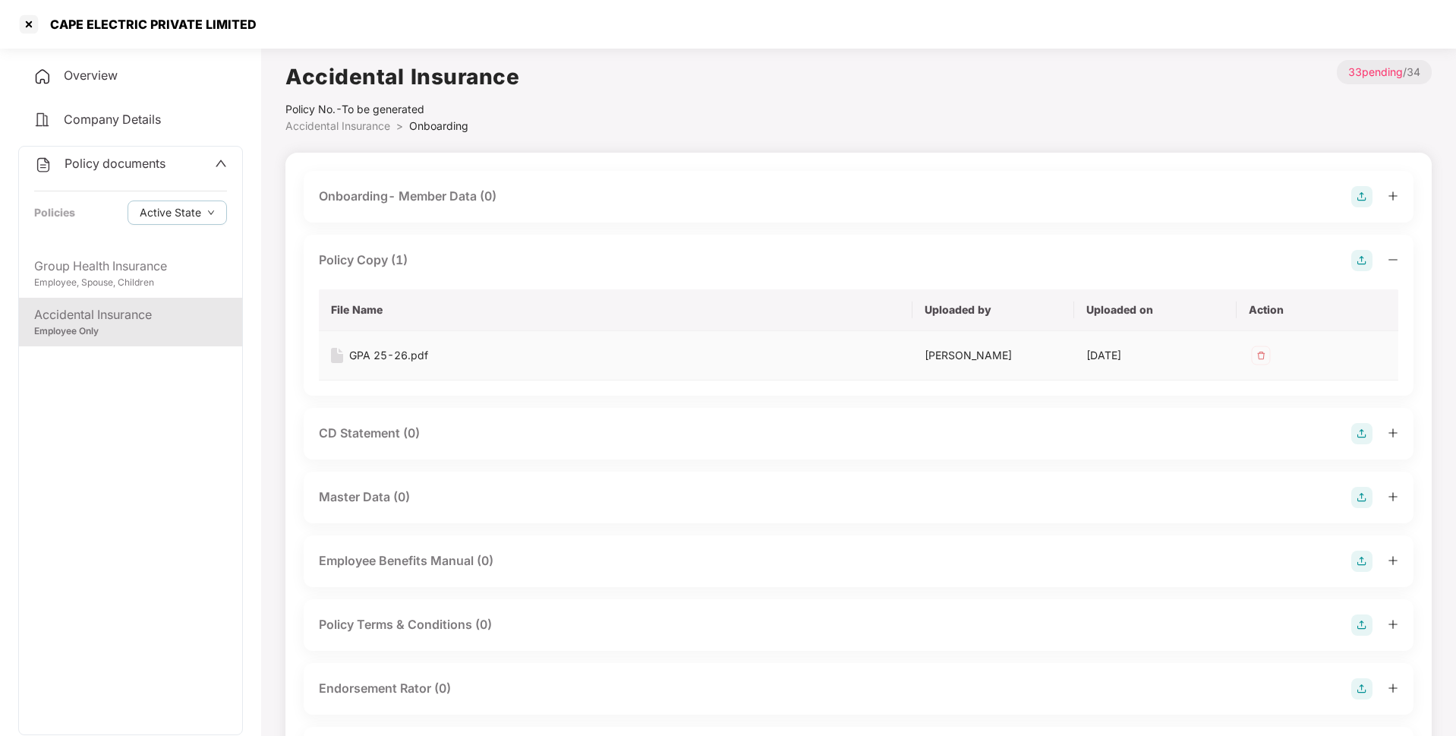
click at [373, 358] on div "GPA 25-26.pdf" at bounding box center [388, 355] width 79 height 17
